Goal: Check status: Check status

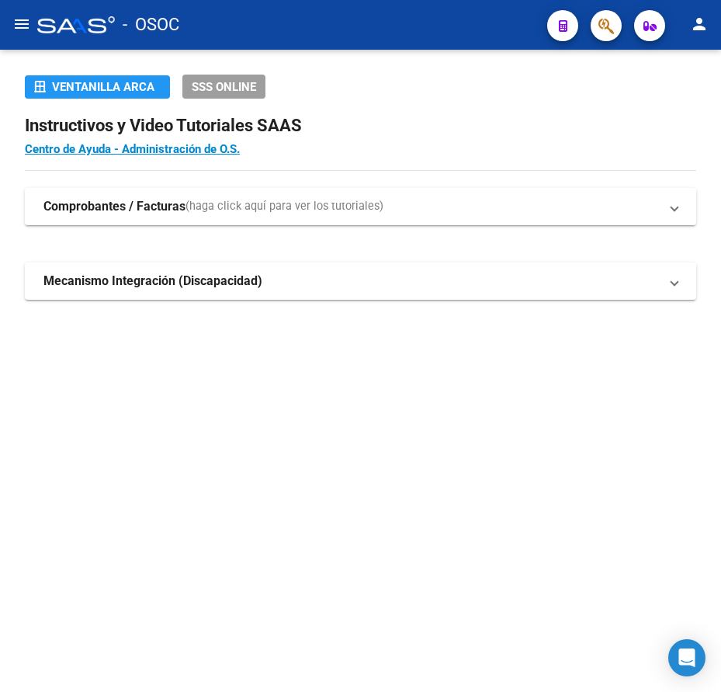
click at [291, 384] on mat-sidenav-content "Ventanilla ARCA SSS ONLINE Instructivos y Video Tutoriales SAAS Centro de Ayuda…" at bounding box center [360, 371] width 721 height 642
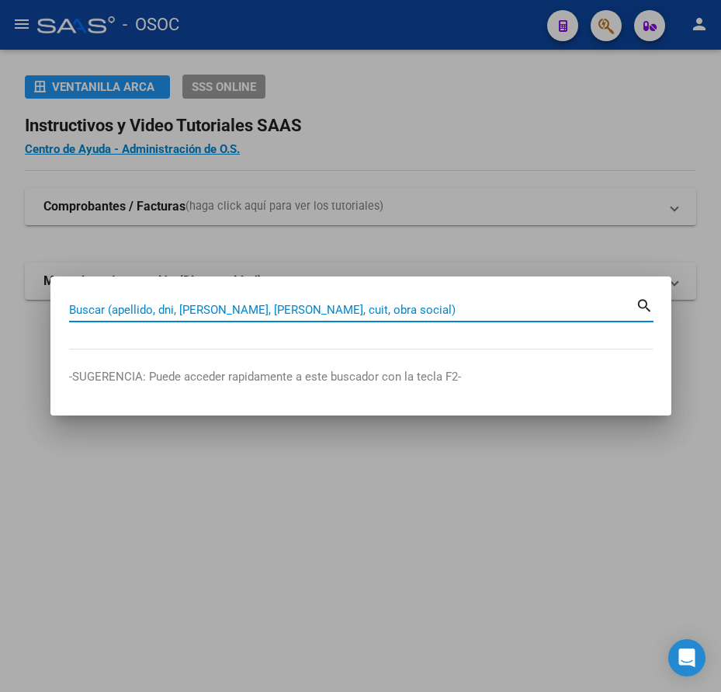
paste input "22008667"
type input "22008667"
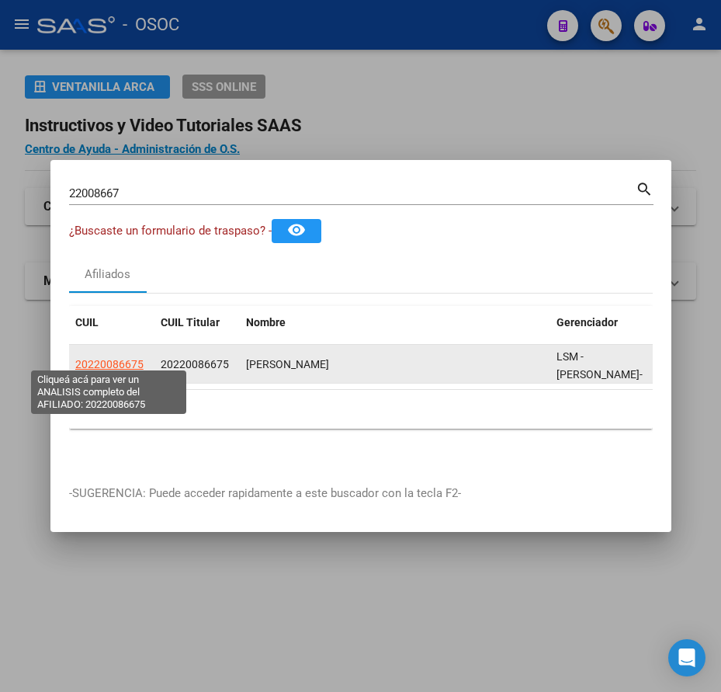
click at [130, 358] on span "20220086675" at bounding box center [109, 364] width 68 height 12
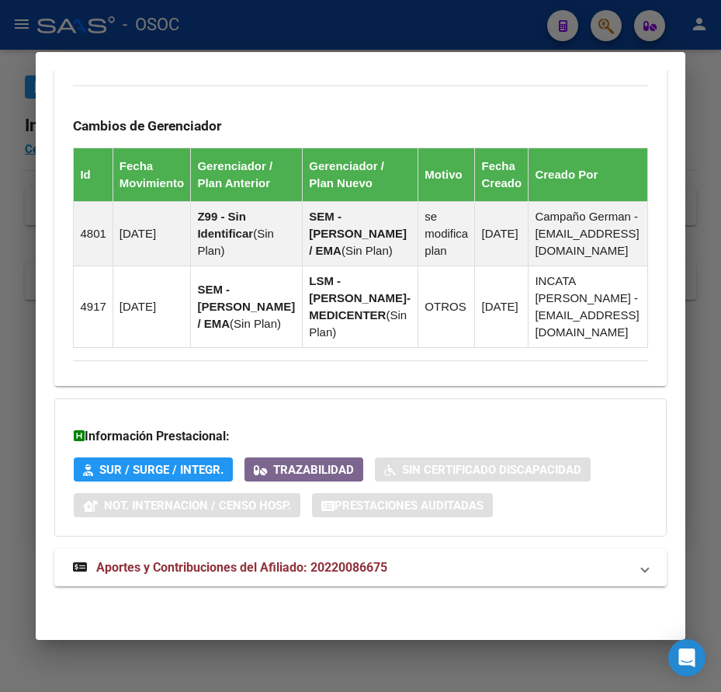
scroll to position [1122, 0]
click at [310, 566] on span "Aportes y Contribuciones del Afiliado: 20220086675" at bounding box center [241, 567] width 291 height 15
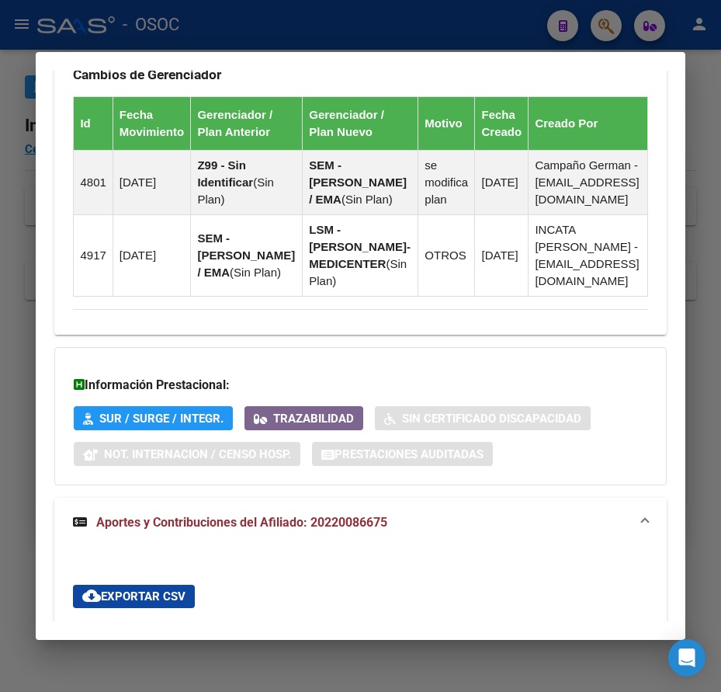
scroll to position [1570, 0]
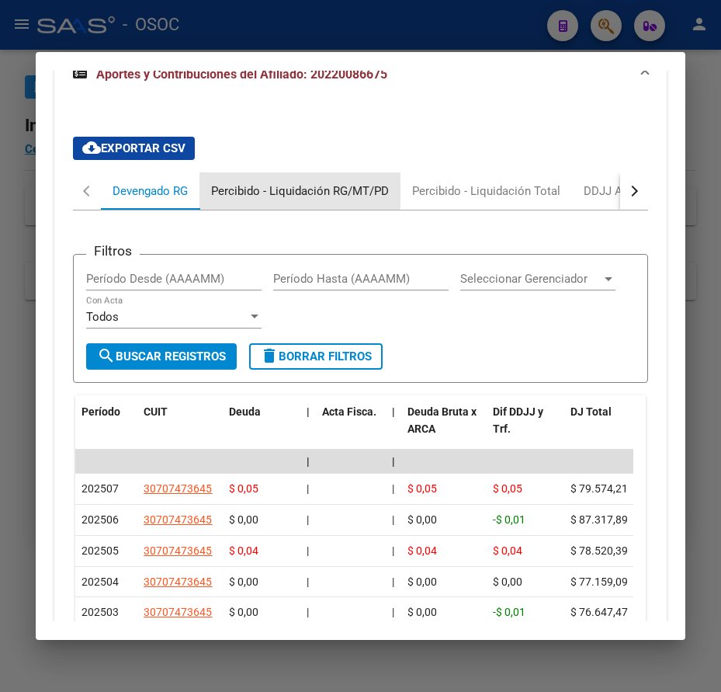
drag, startPoint x: 245, startPoint y: 242, endPoint x: 241, endPoint y: 249, distance: 8.4
click at [241, 199] on div "Percibido - Liquidación RG/MT/PD" at bounding box center [300, 190] width 178 height 17
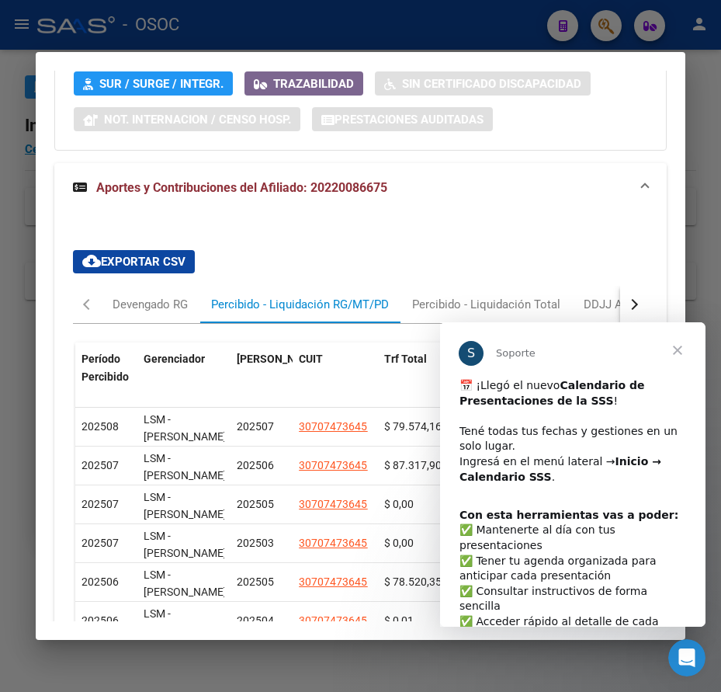
scroll to position [1492, 0]
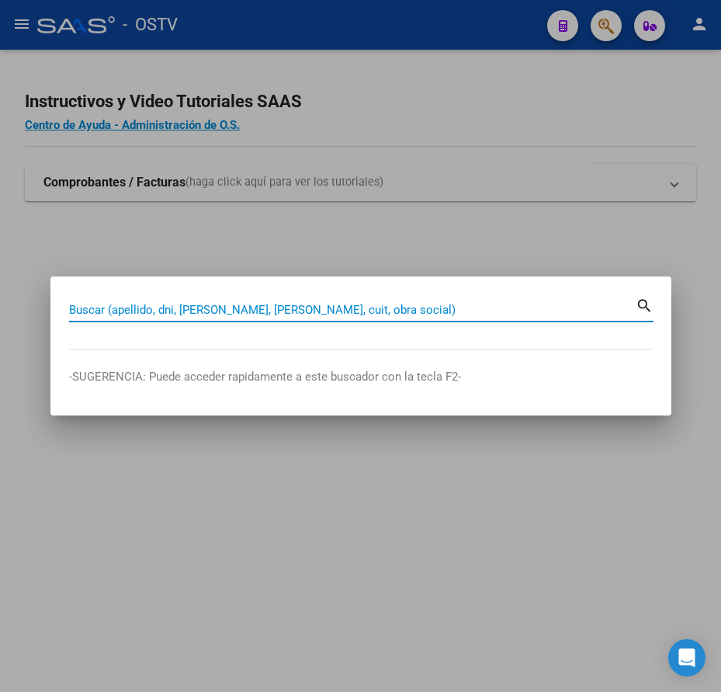
paste input "45919181"
type input "45919181"
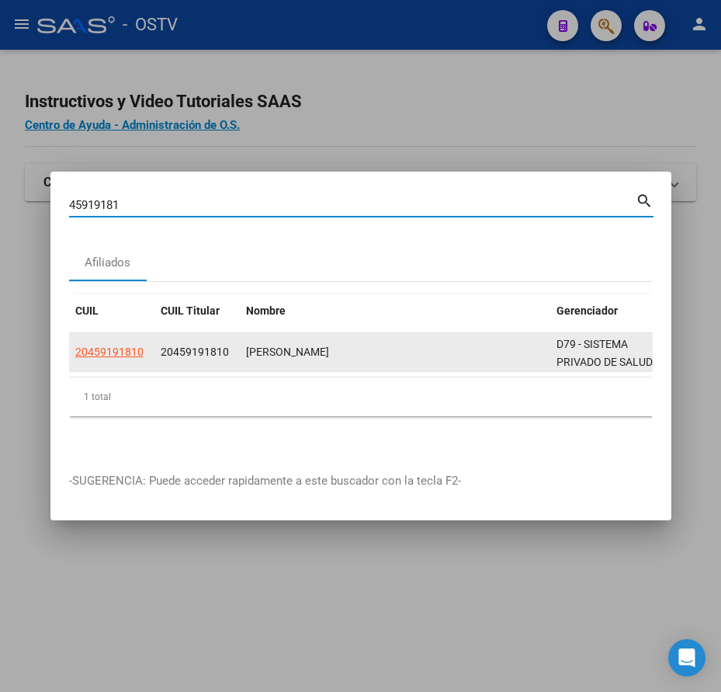
click at [154, 341] on datatable-body-cell "20459191810" at bounding box center [196, 352] width 85 height 38
click at [147, 346] on div "20459191810" at bounding box center [111, 352] width 73 height 18
click at [143, 349] on div "20459191810" at bounding box center [111, 352] width 73 height 18
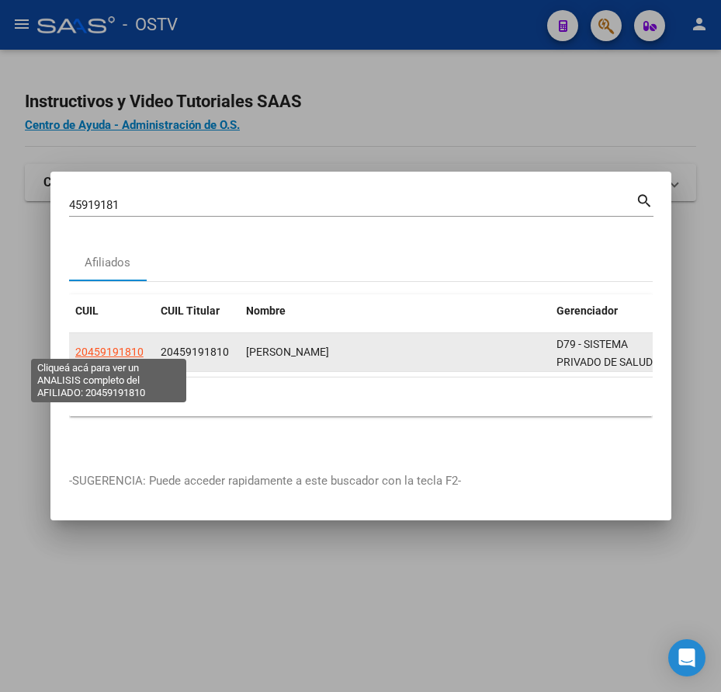
click at [141, 350] on span "20459191810" at bounding box center [109, 351] width 68 height 12
copy span
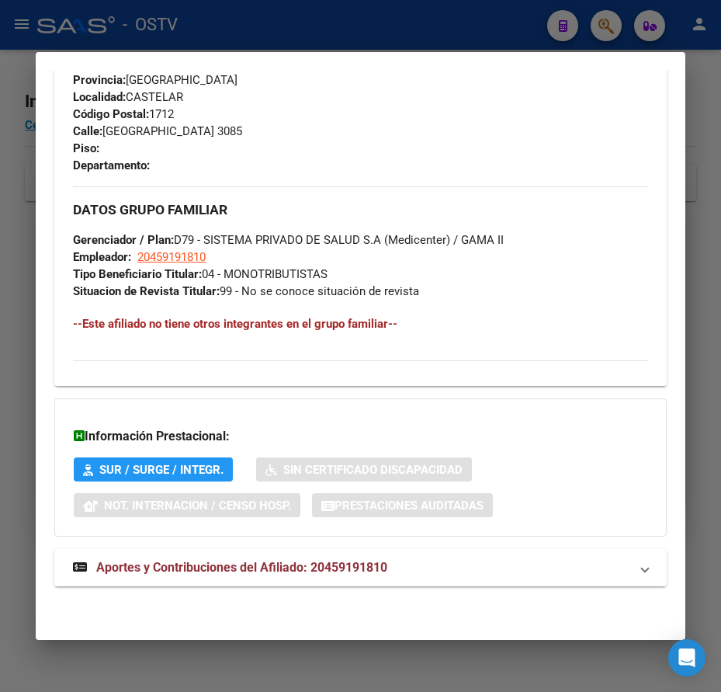
click at [364, 568] on span "Aportes y Contribuciones del Afiliado: 20459191810" at bounding box center [241, 567] width 291 height 15
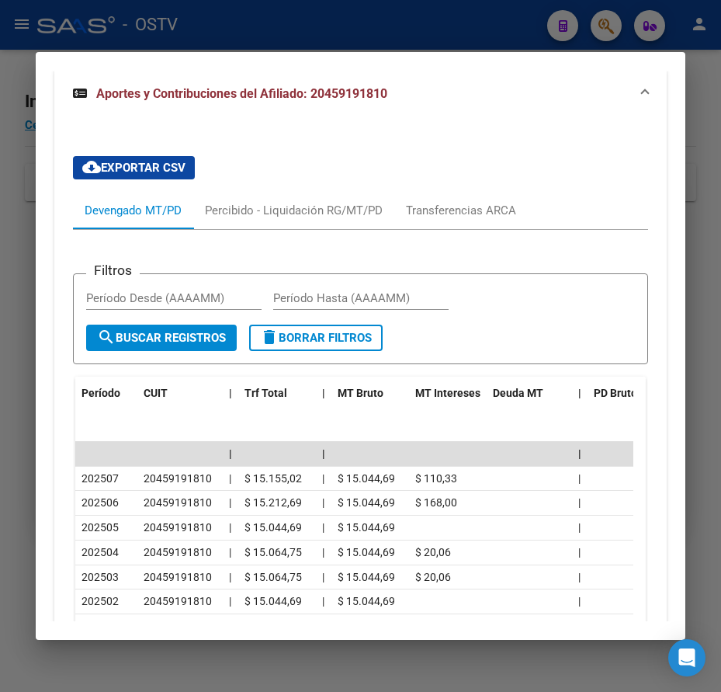
scroll to position [1365, 0]
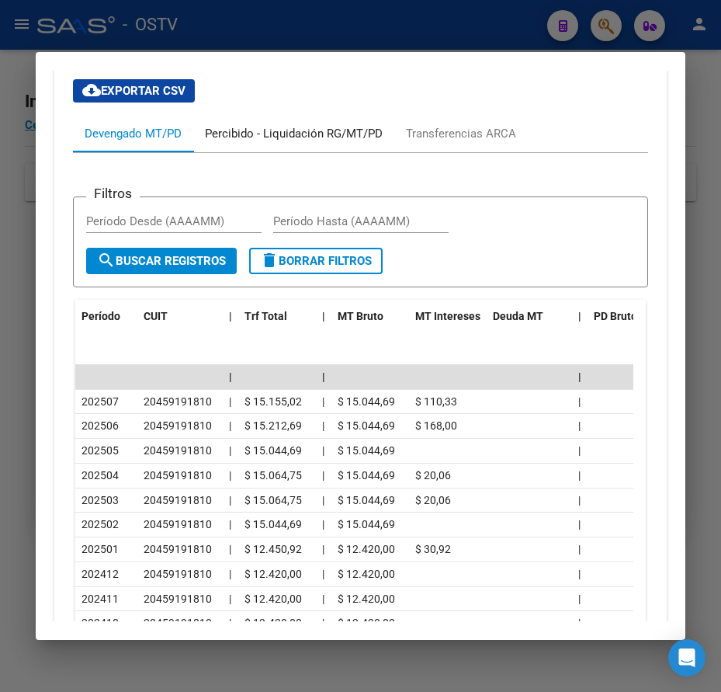
click at [241, 145] on div "Percibido - Liquidación RG/MT/PD" at bounding box center [293, 133] width 201 height 37
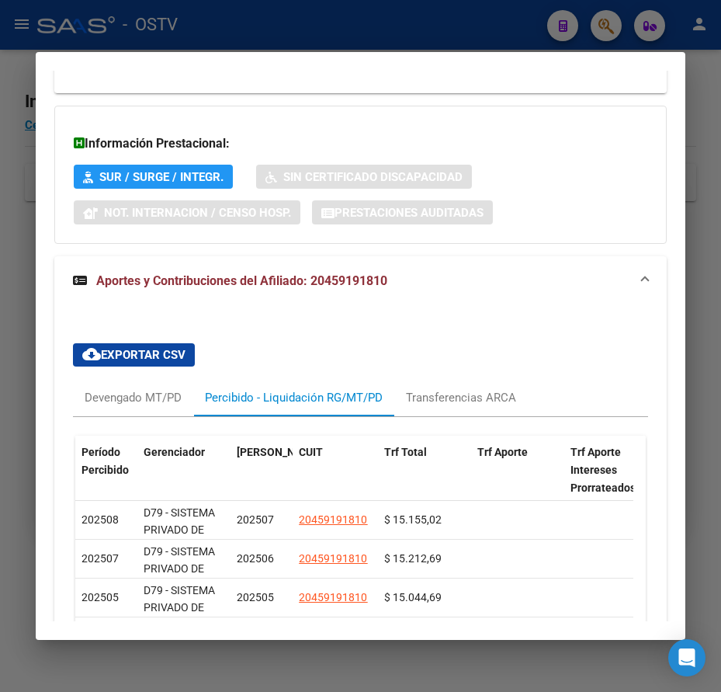
scroll to position [1168, 0]
